Goal: Answer question/provide support: Share knowledge or assist other users

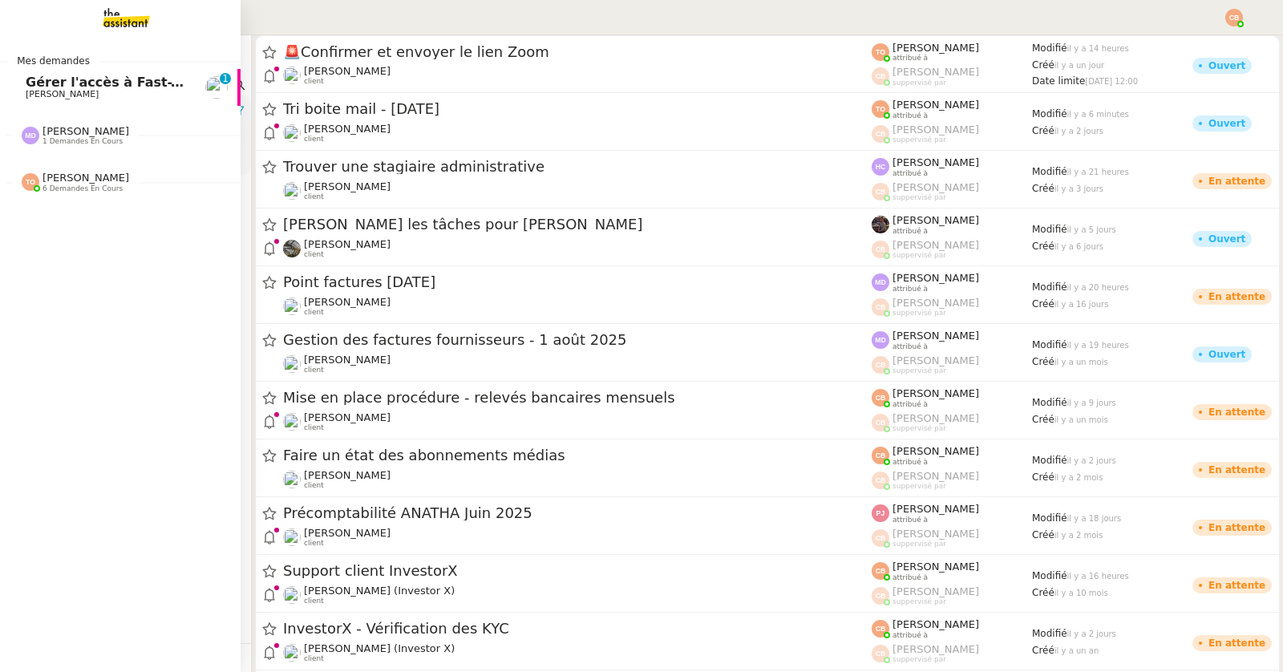
click at [75, 80] on span "Gérer l'accès à Fast-Track Investor" at bounding box center [150, 82] width 248 height 15
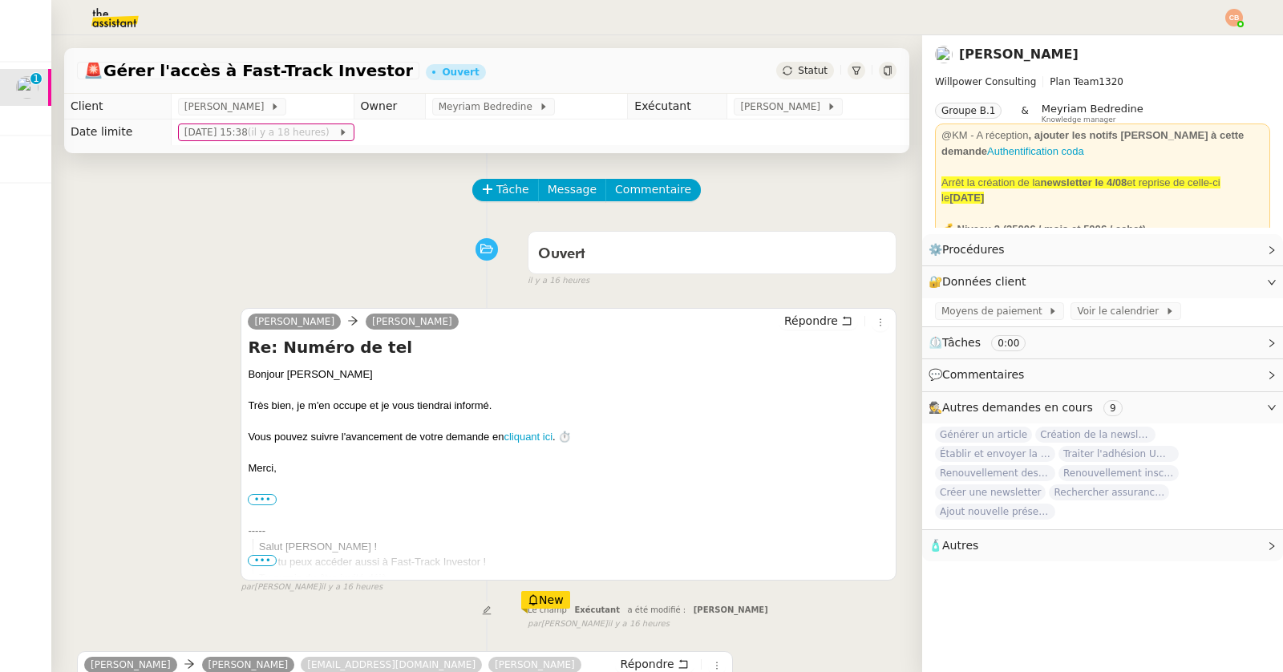
scroll to position [270, 0]
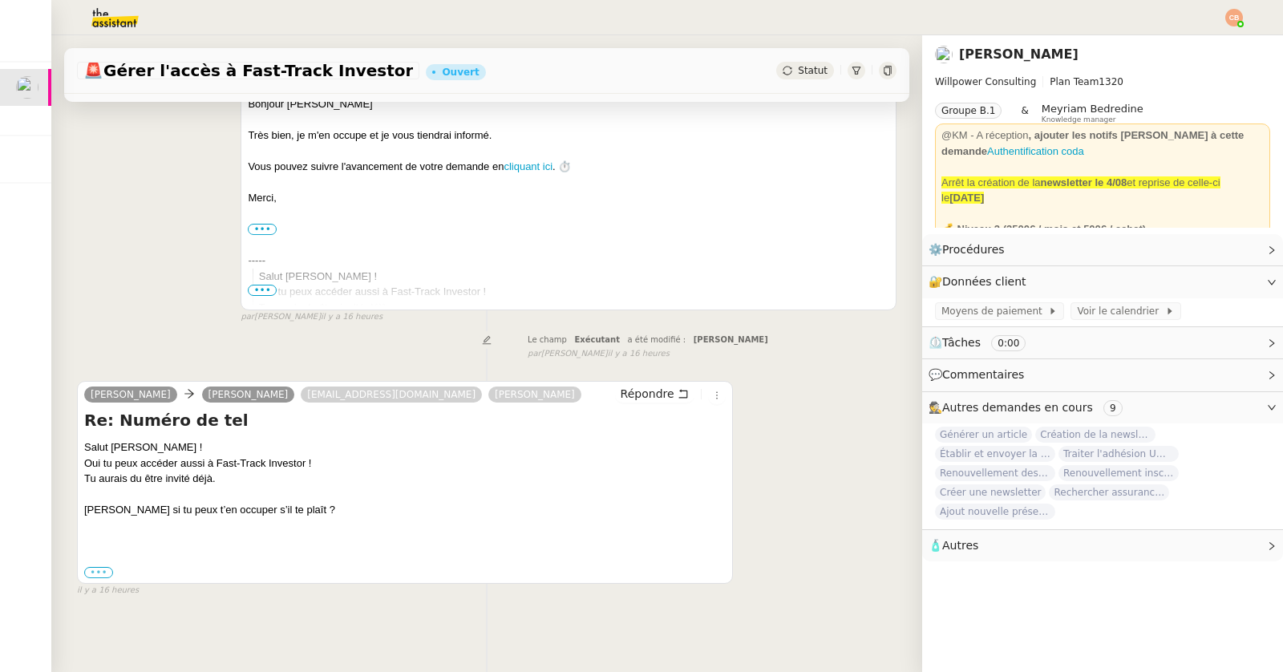
click at [95, 567] on label "•••" at bounding box center [98, 572] width 29 height 11
click at [0, 0] on input "•••" at bounding box center [0, 0] width 0 height 0
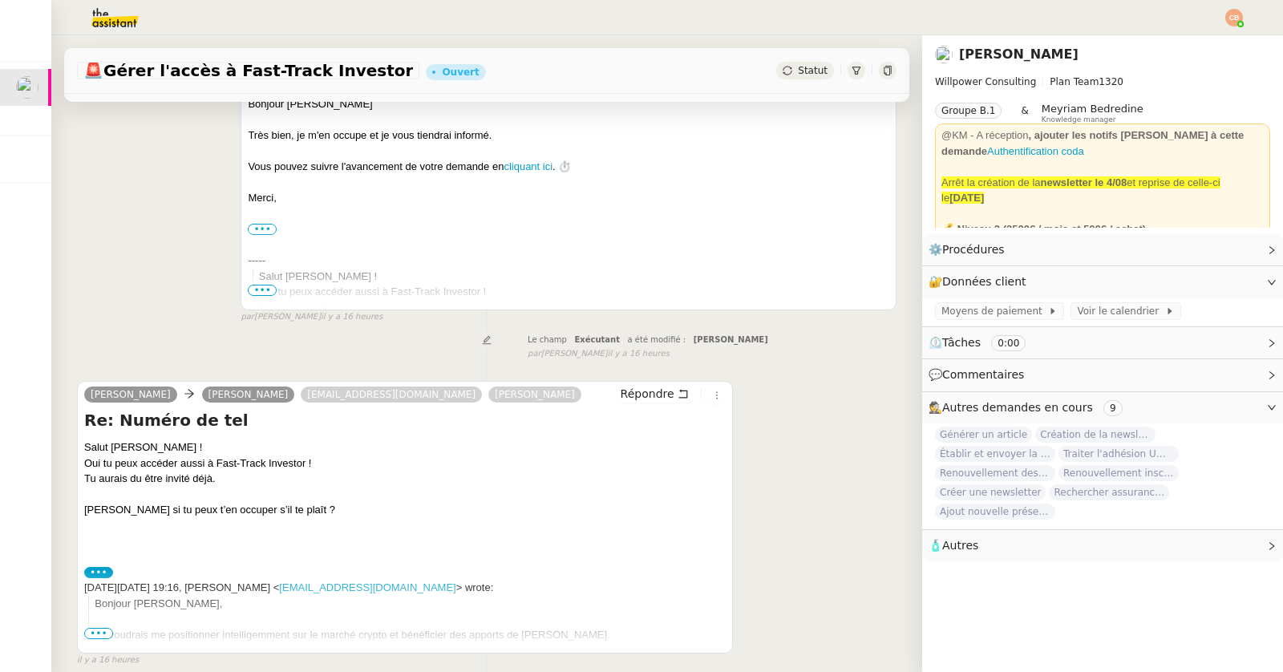
scroll to position [339, 0]
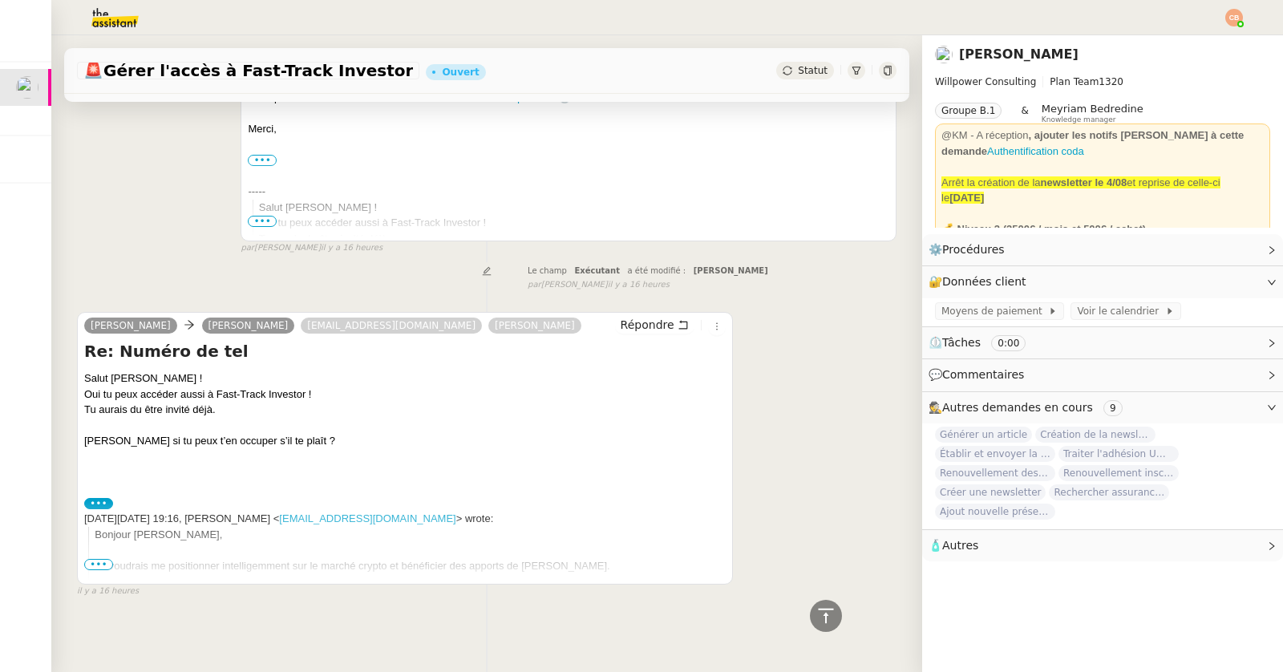
click at [94, 562] on span "•••" at bounding box center [98, 564] width 29 height 11
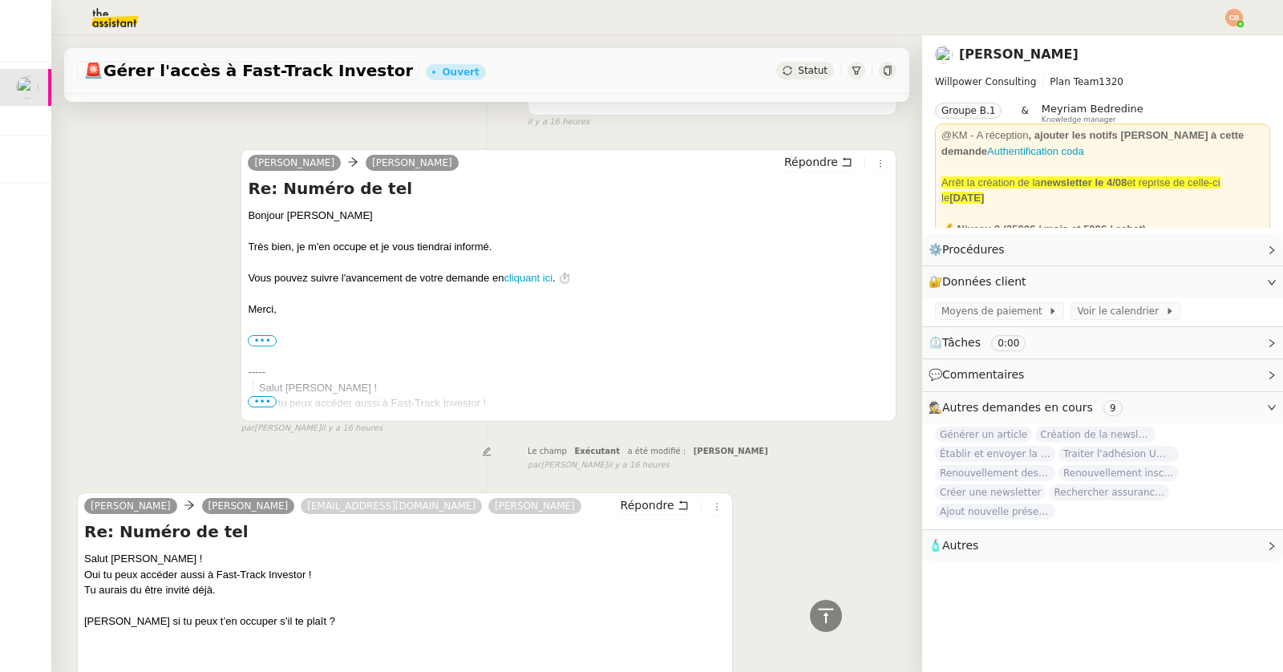
scroll to position [0, 0]
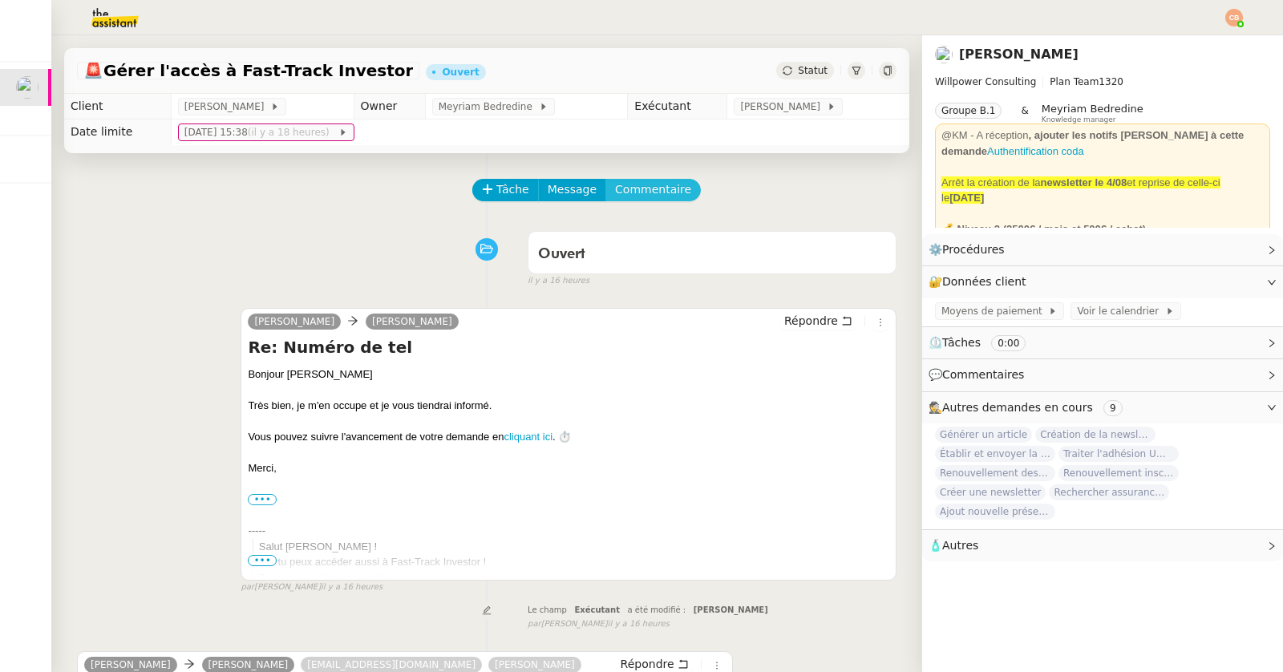
click at [639, 190] on span "Commentaire" at bounding box center [653, 189] width 76 height 18
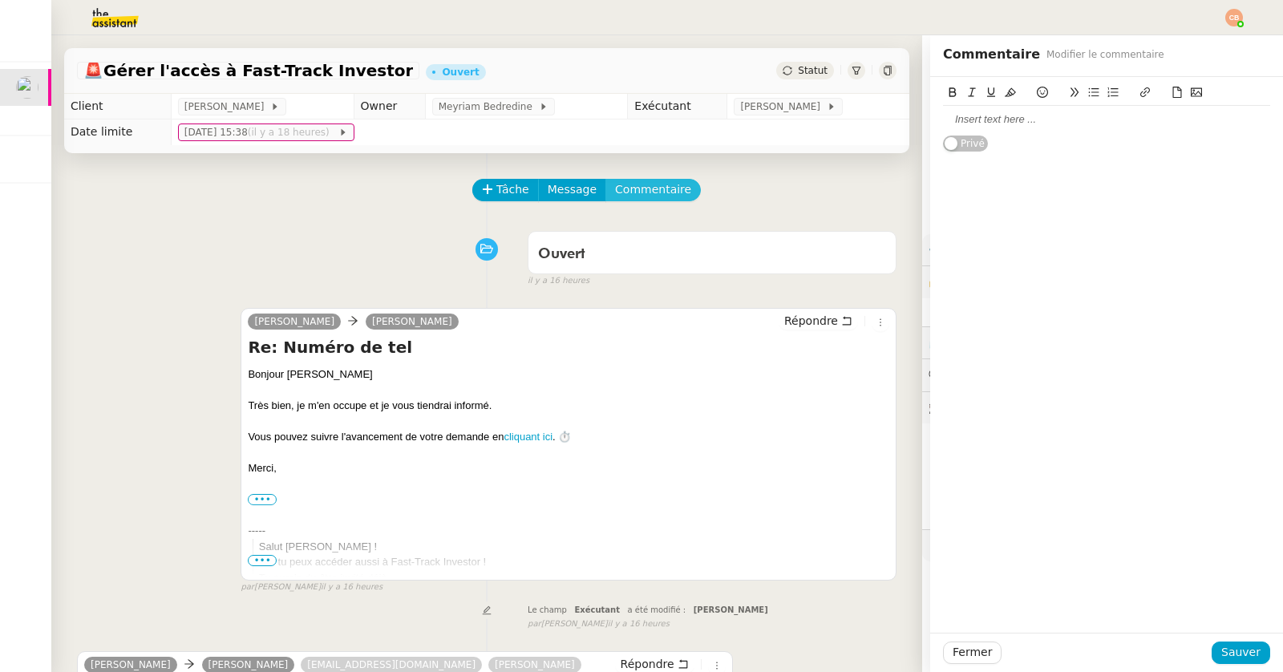
click at [606, 179] on button "Commentaire" at bounding box center [653, 190] width 95 height 22
click at [974, 120] on div at bounding box center [1106, 119] width 327 height 14
click at [1237, 649] on span "Sauver" at bounding box center [1241, 652] width 39 height 18
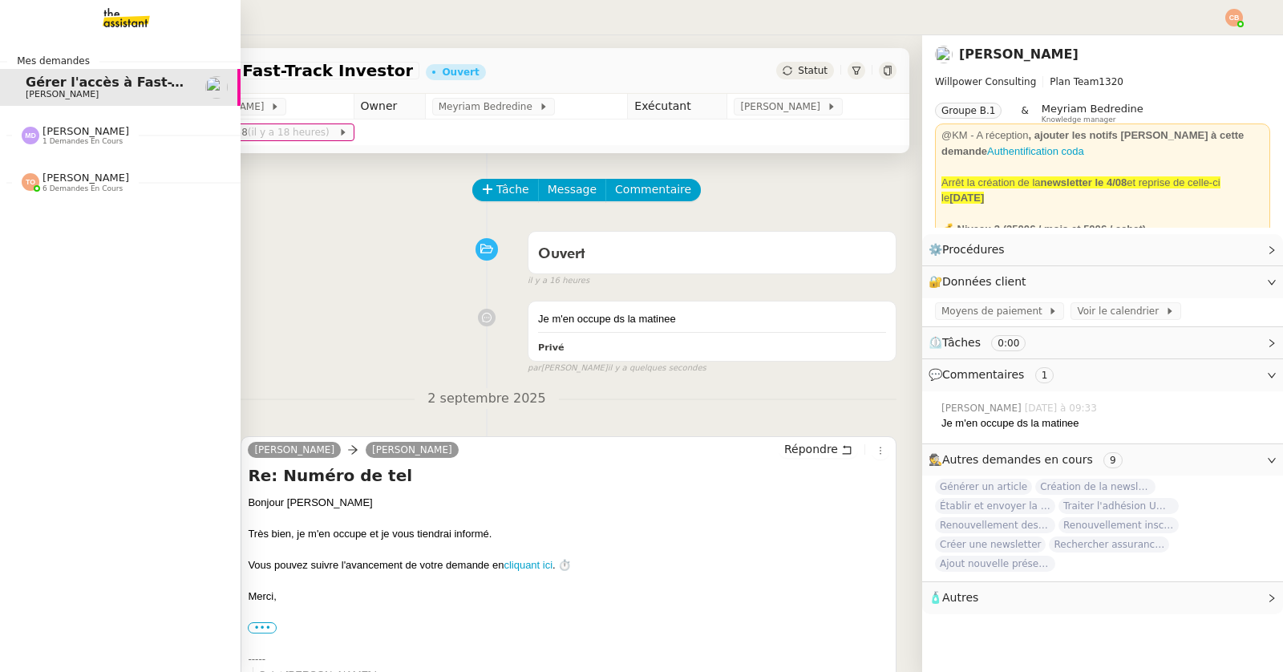
click at [48, 177] on span "[PERSON_NAME]" at bounding box center [86, 178] width 87 height 12
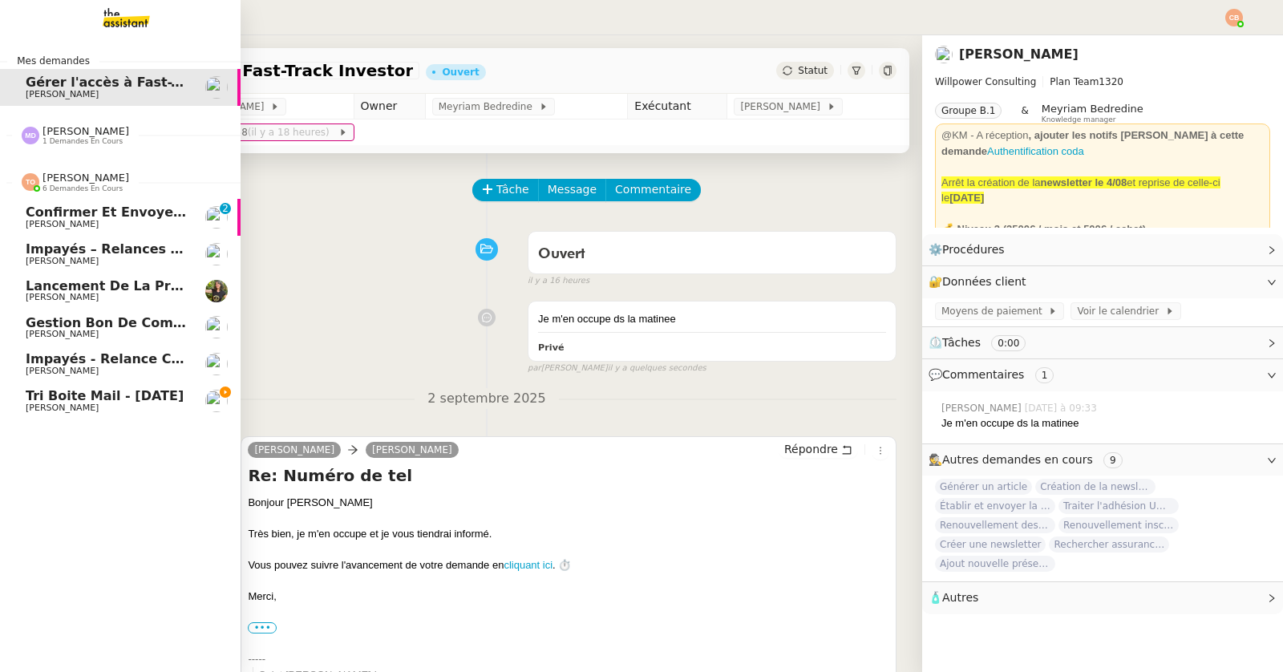
click at [51, 209] on span "Confirmer et envoyer le lien Zoom" at bounding box center [153, 212] width 255 height 15
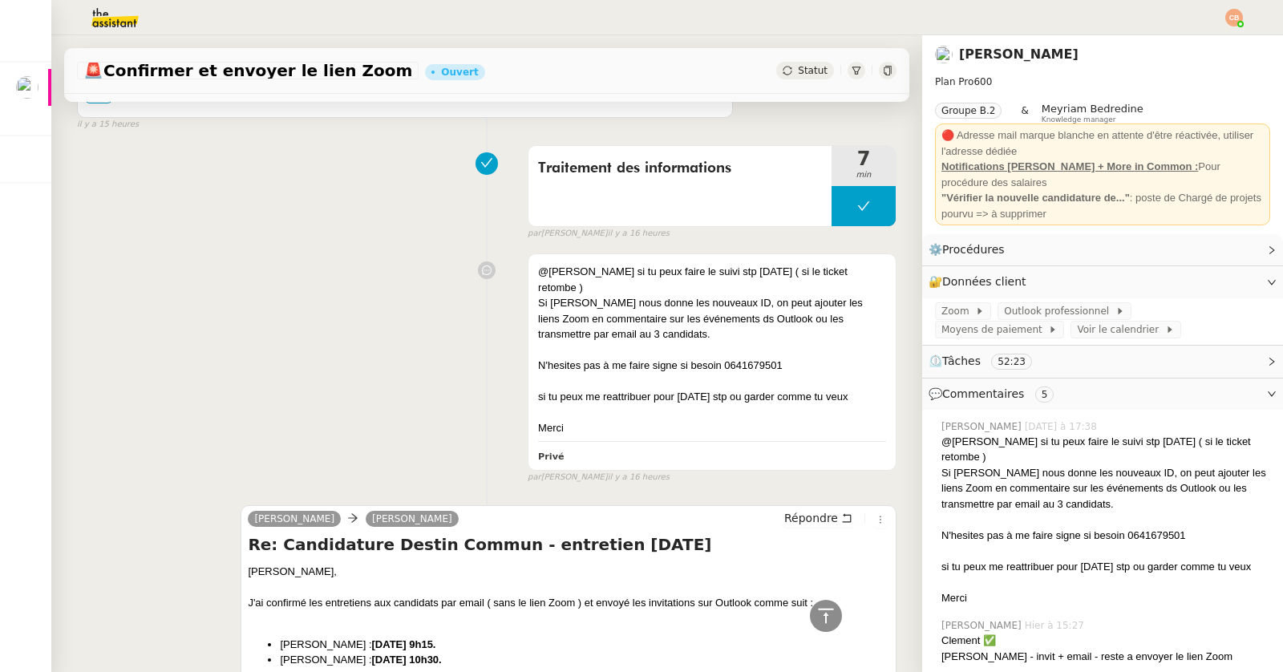
scroll to position [1072, 0]
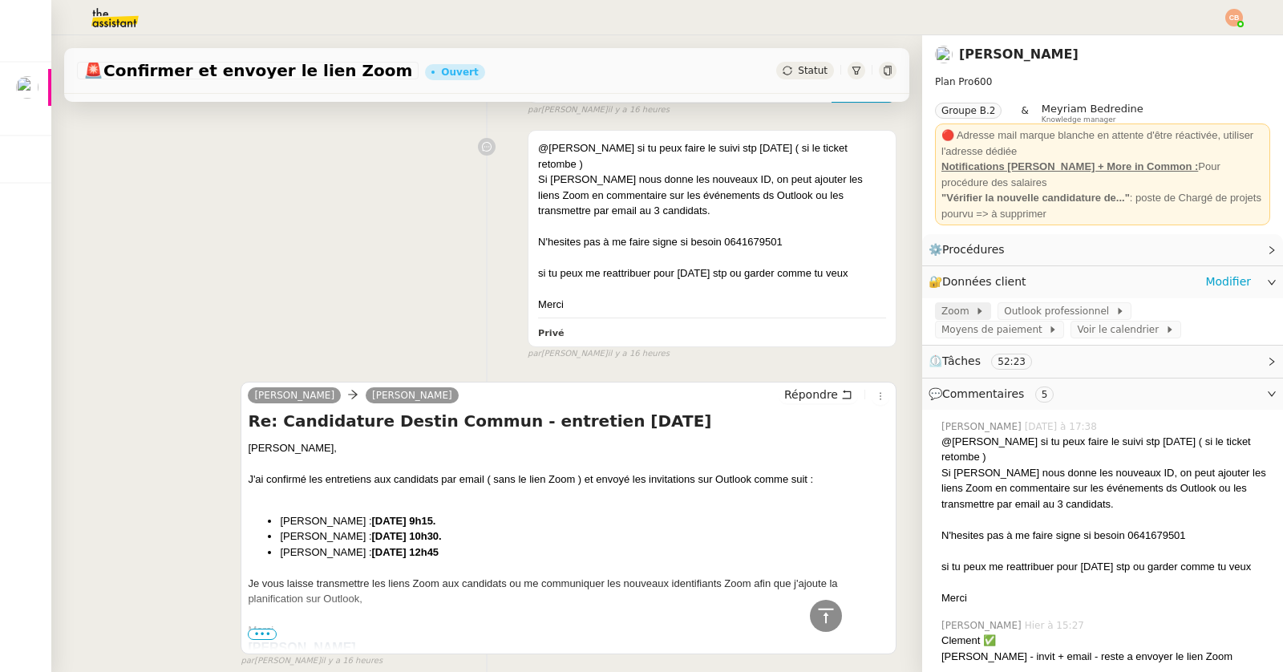
click at [954, 312] on span "Zoom" at bounding box center [959, 311] width 34 height 16
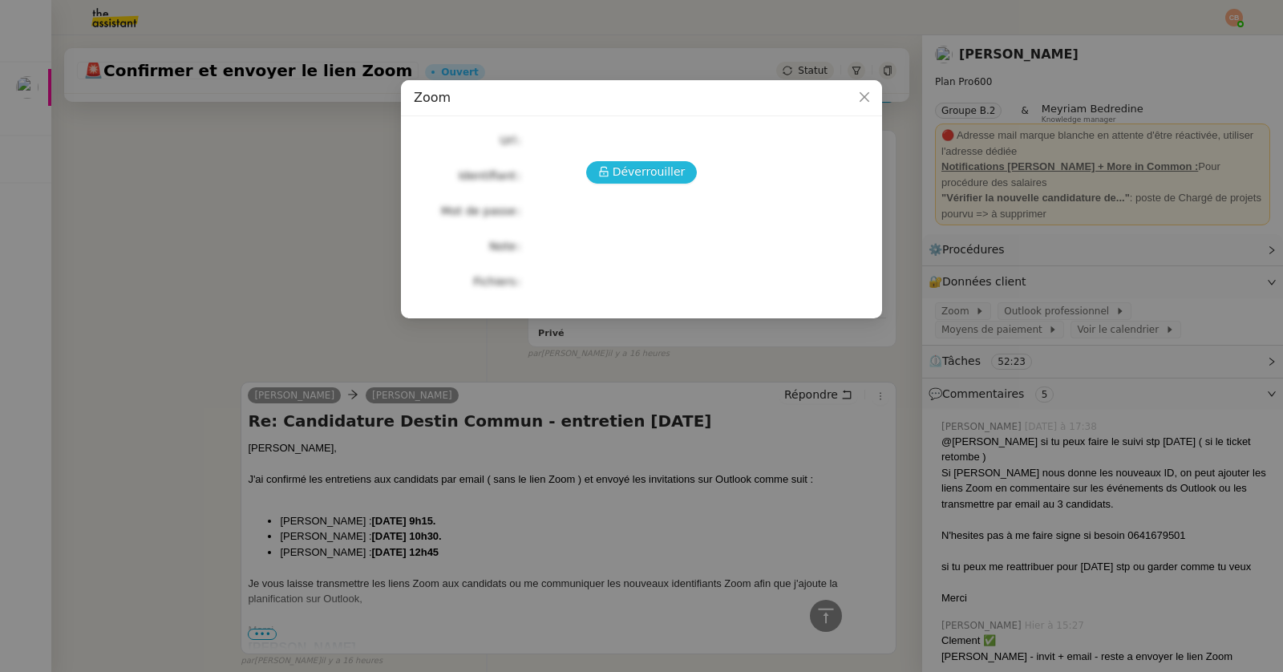
click at [638, 174] on span "Déverrouiller" at bounding box center [649, 172] width 73 height 18
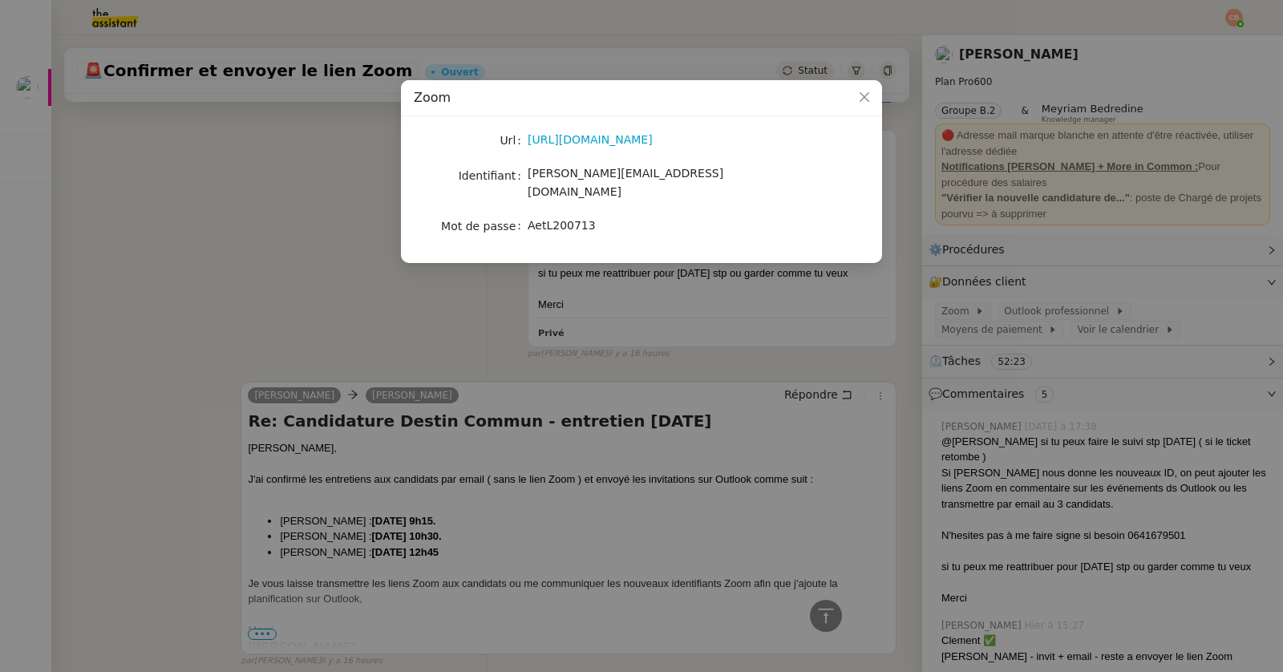
click at [245, 221] on nz-modal-container "Zoom Url https://zoom.us/signin Identifiant laurence@destincommun.fr Mot de pas…" at bounding box center [641, 336] width 1283 height 672
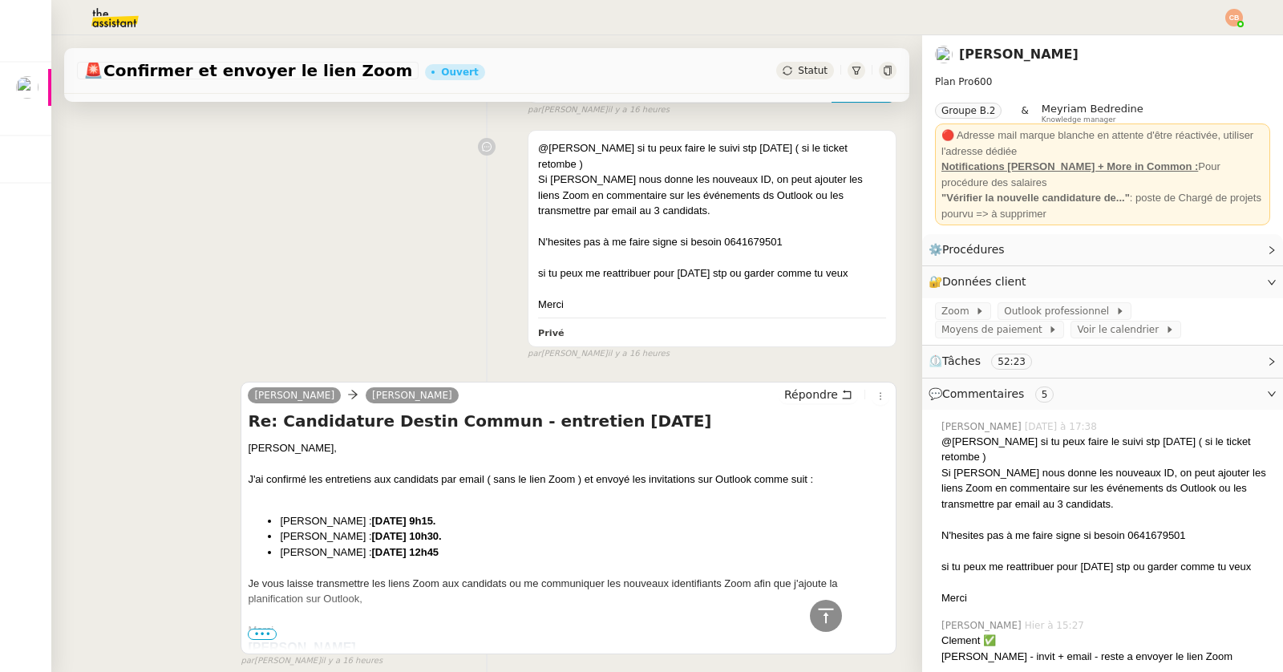
scroll to position [0, 0]
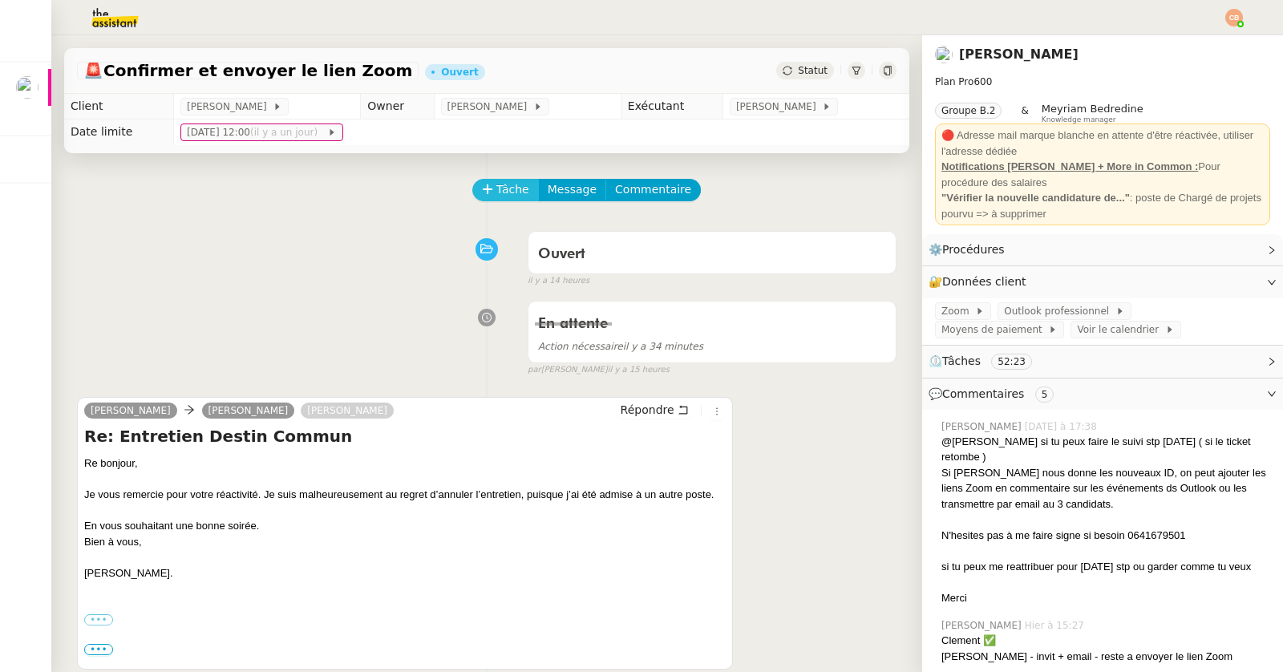
click at [505, 181] on span "Tâche" at bounding box center [512, 189] width 33 height 18
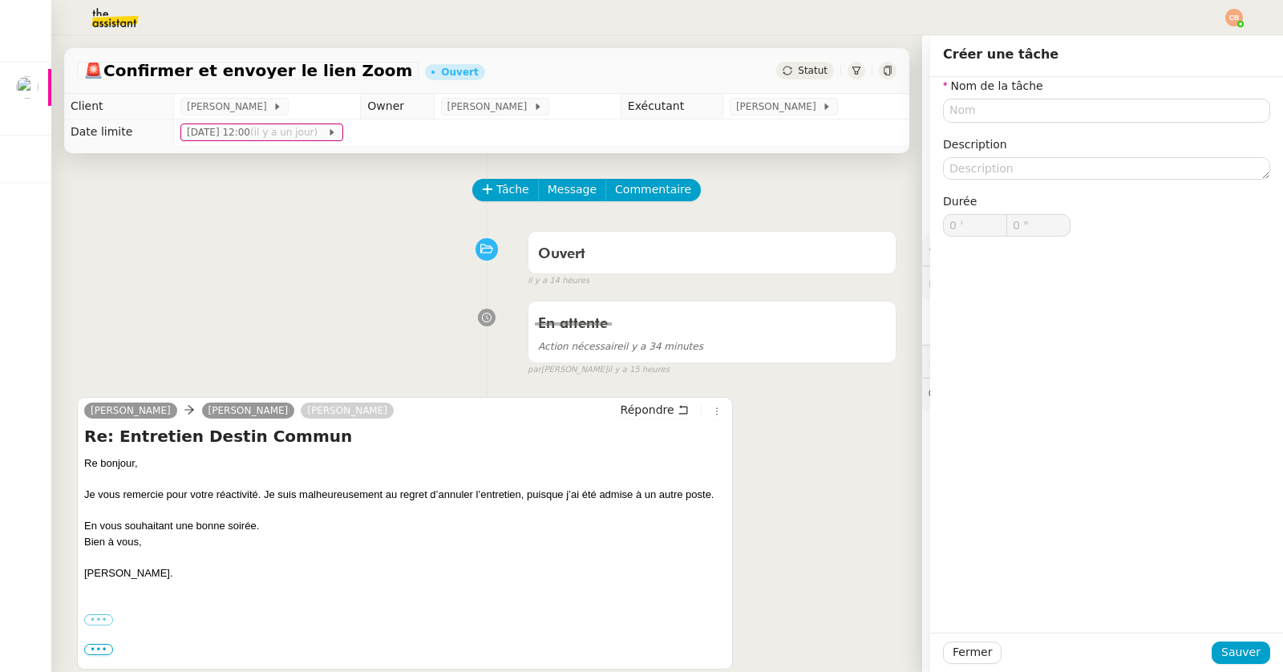
click at [321, 209] on div "Tâche Message Commentaire" at bounding box center [487, 198] width 820 height 38
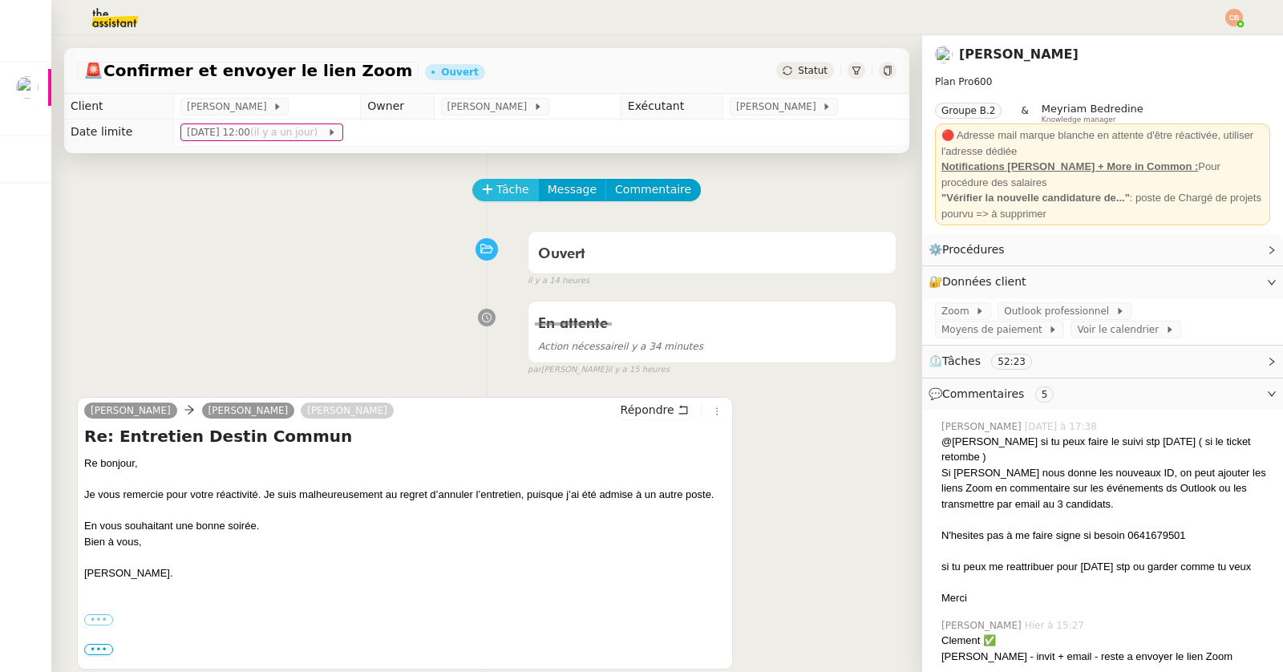
click at [493, 188] on button "Tâche" at bounding box center [505, 190] width 67 height 22
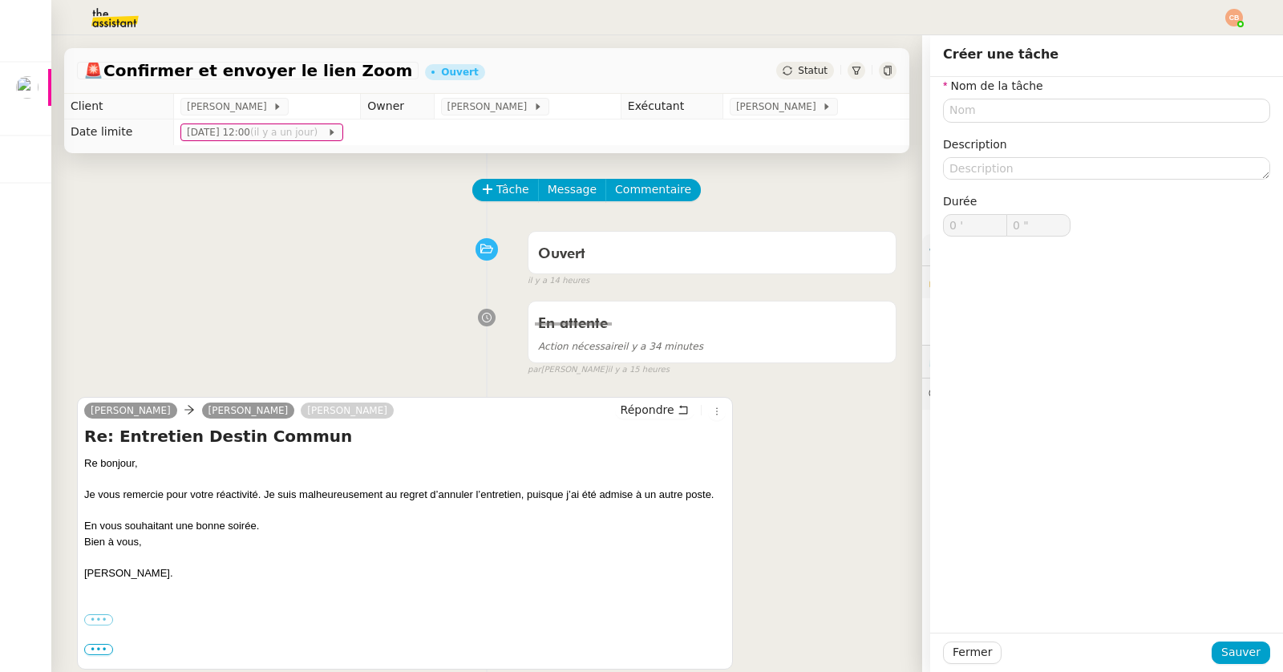
click at [415, 190] on div "Tâche Message Commentaire" at bounding box center [487, 198] width 820 height 38
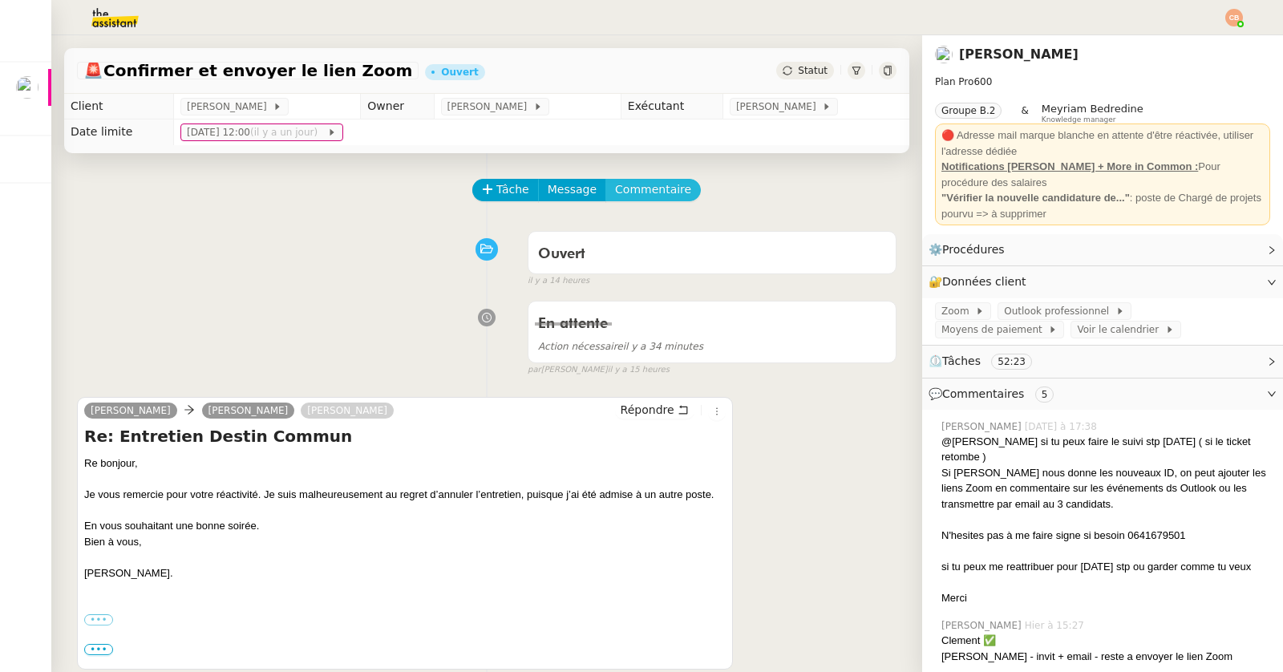
click at [646, 194] on span "Commentaire" at bounding box center [653, 189] width 76 height 18
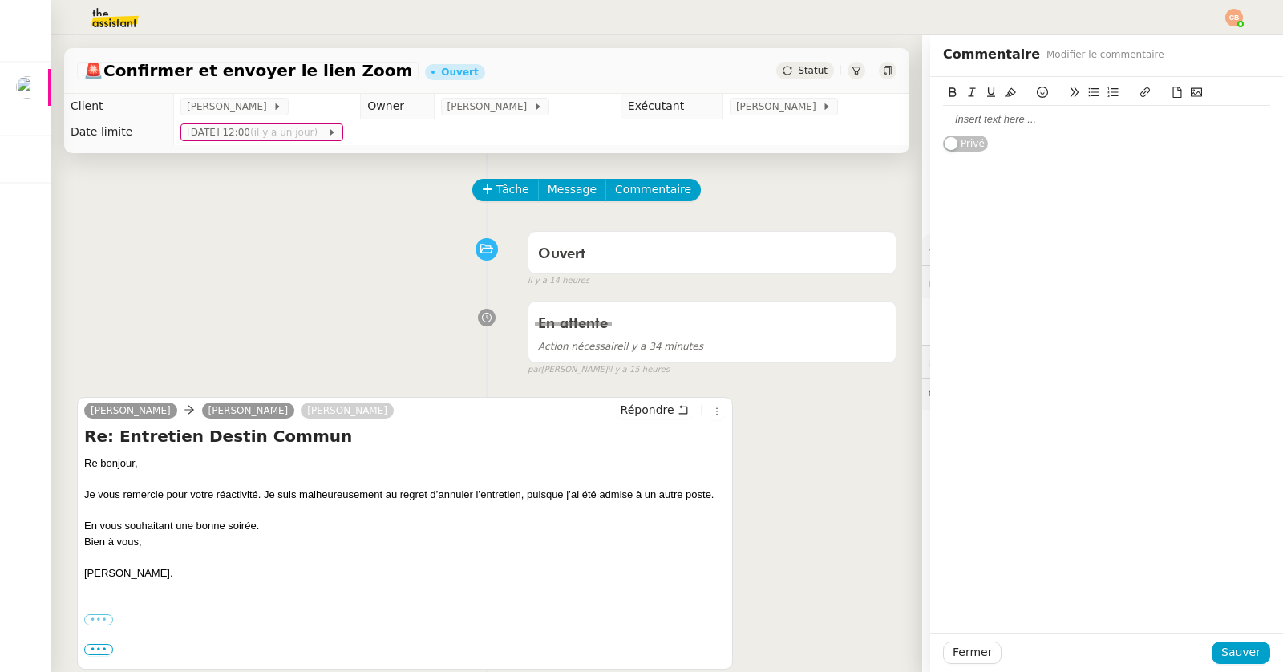
click at [991, 113] on div at bounding box center [1106, 119] width 327 height 14
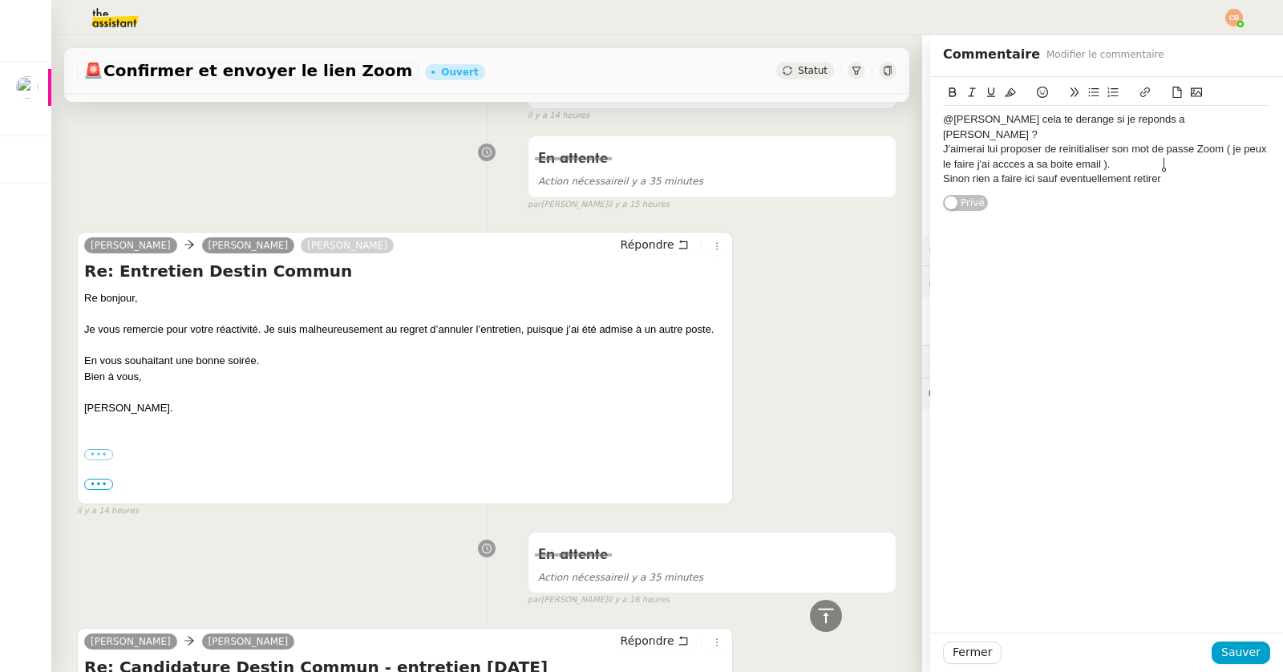
scroll to position [162, 0]
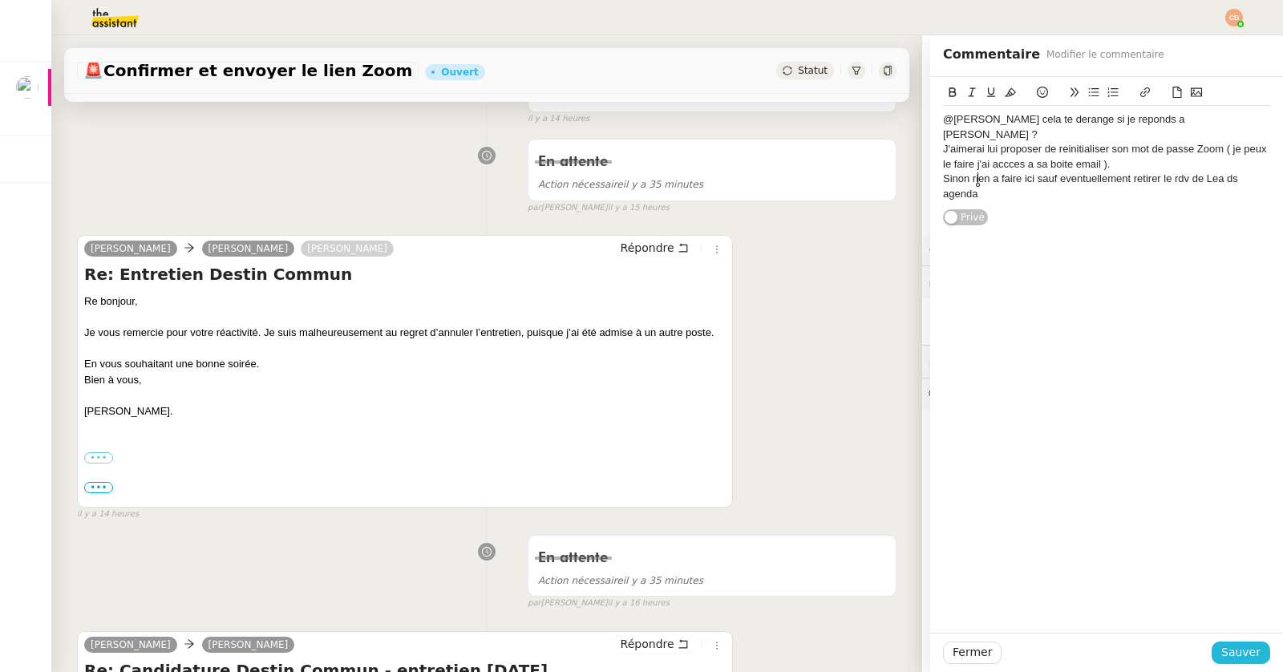
click at [1238, 653] on span "Sauver" at bounding box center [1241, 652] width 39 height 18
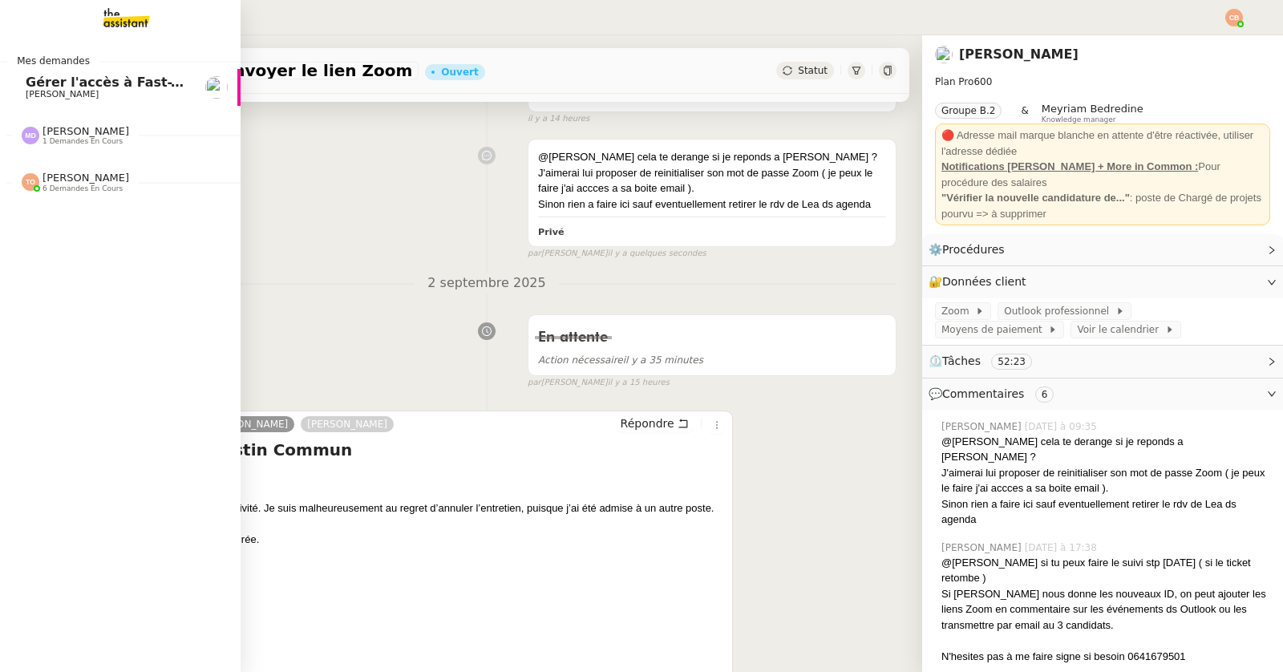
click at [73, 189] on span "6 demandes en cours" at bounding box center [83, 188] width 80 height 9
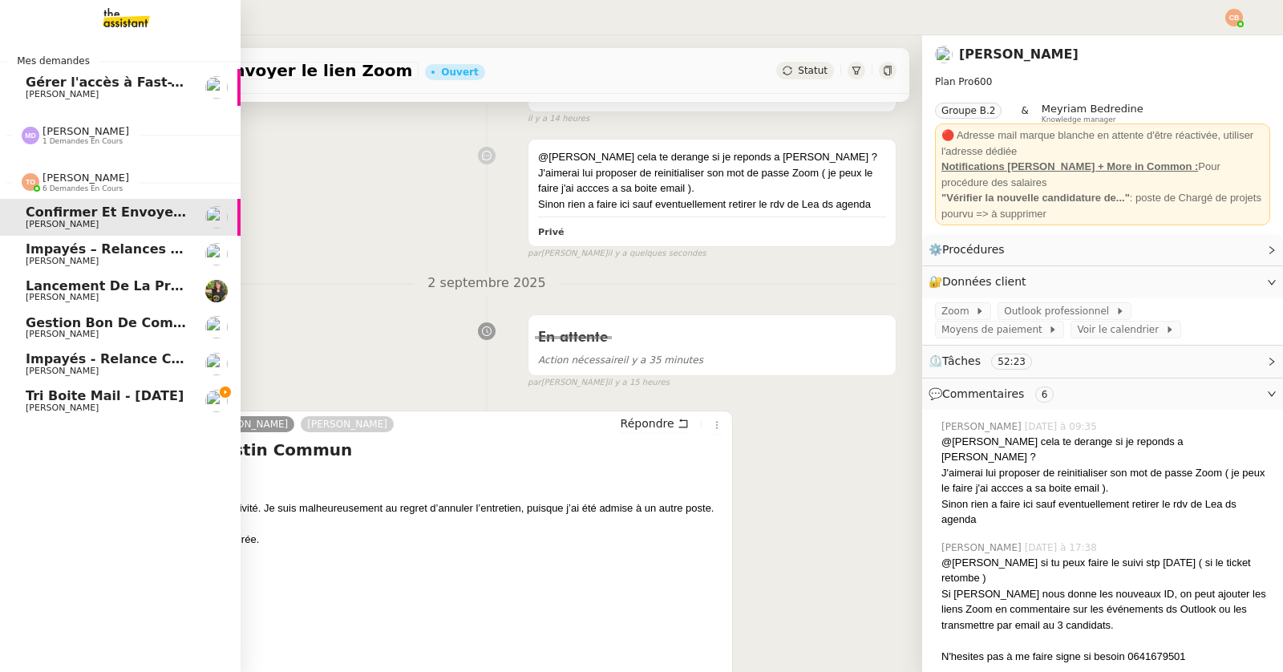
click at [69, 324] on span "Gestion bon de commande - 2 septembre 2025" at bounding box center [156, 322] width 260 height 15
